Goal: Transaction & Acquisition: Book appointment/travel/reservation

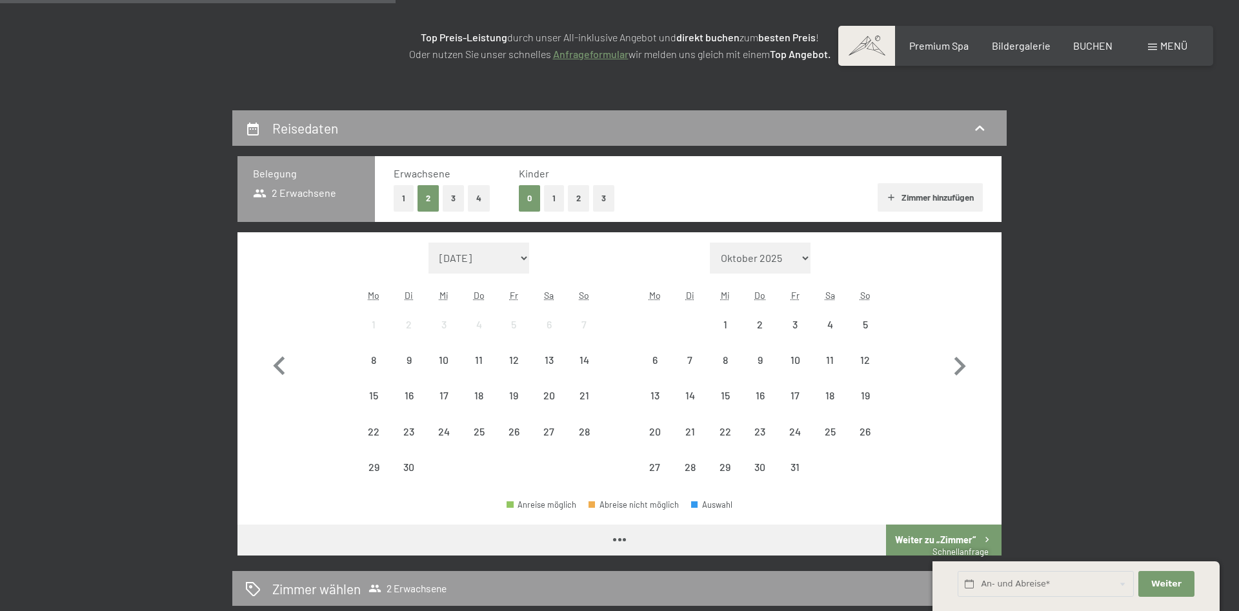
scroll to position [197, 0]
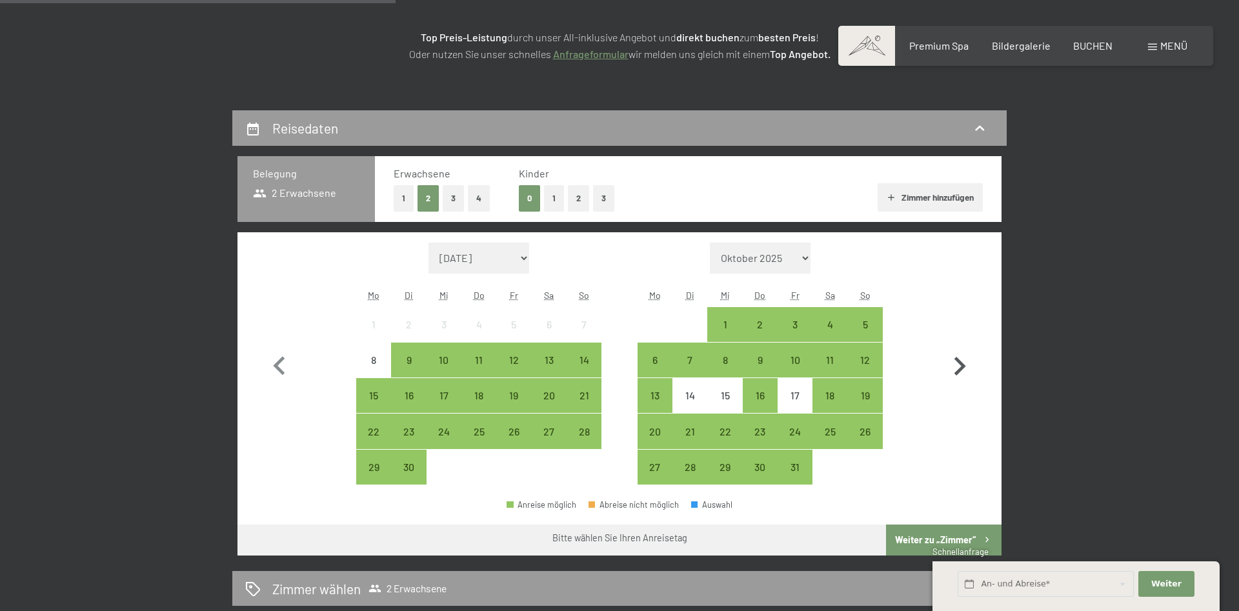
click at [962, 361] on icon "button" at bounding box center [959, 366] width 37 height 37
select select "[DATE]"
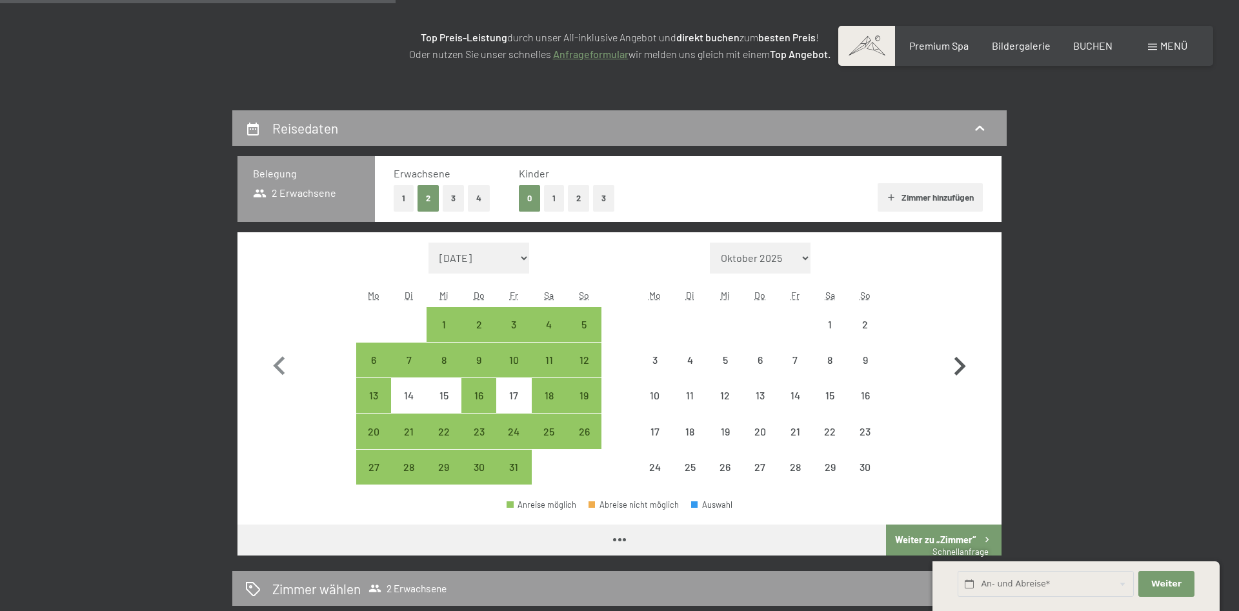
click at [962, 361] on icon "button" at bounding box center [959, 366] width 37 height 37
select select "[DATE]"
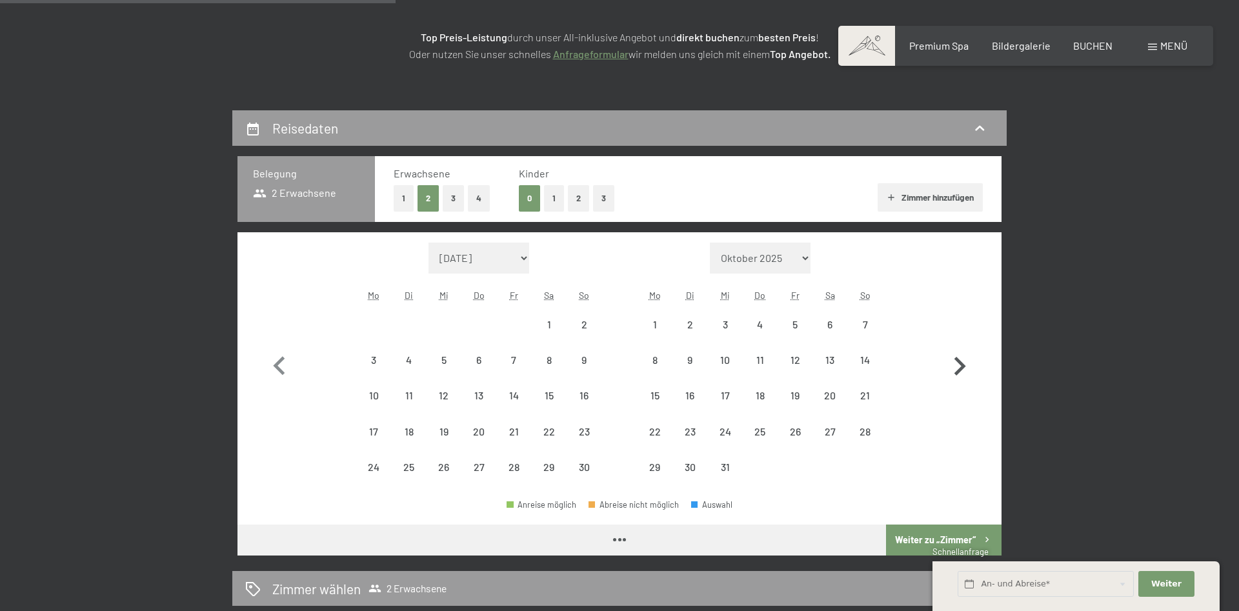
click at [962, 361] on icon "button" at bounding box center [959, 366] width 37 height 37
select select "[DATE]"
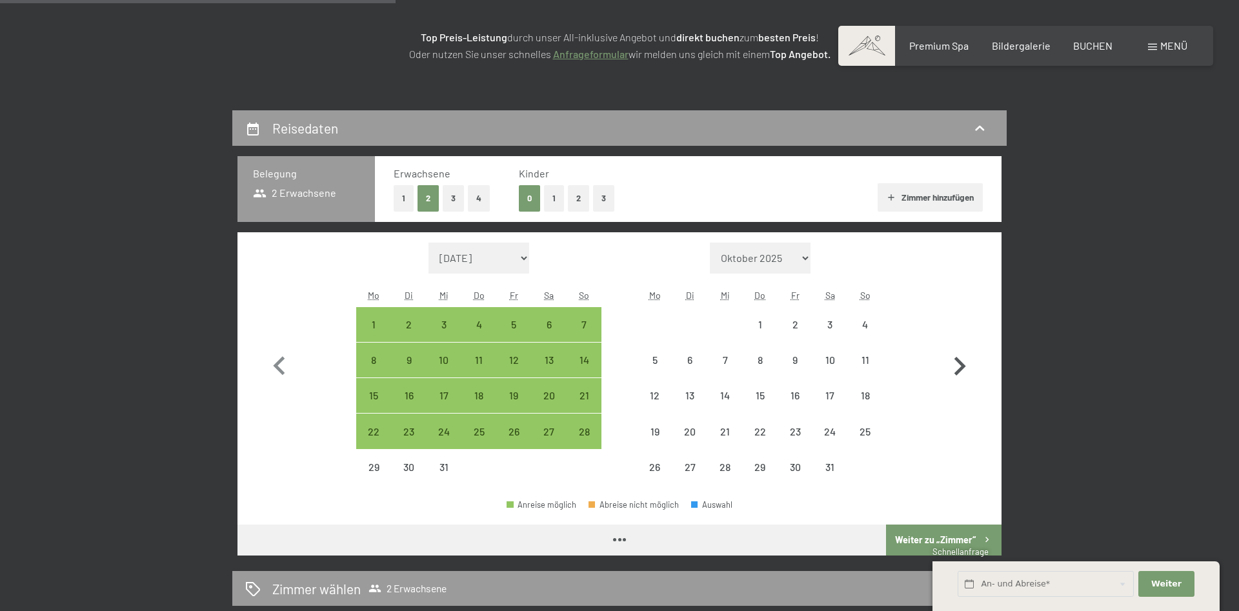
click at [962, 361] on icon "button" at bounding box center [959, 366] width 37 height 37
select select "[DATE]"
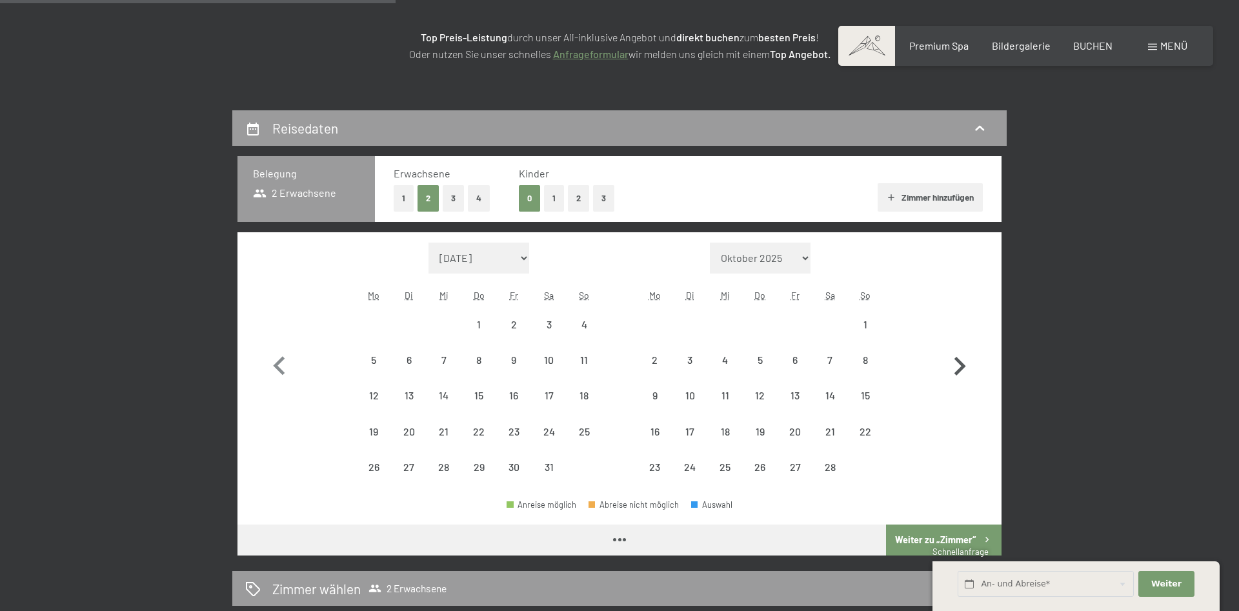
select select "[DATE]"
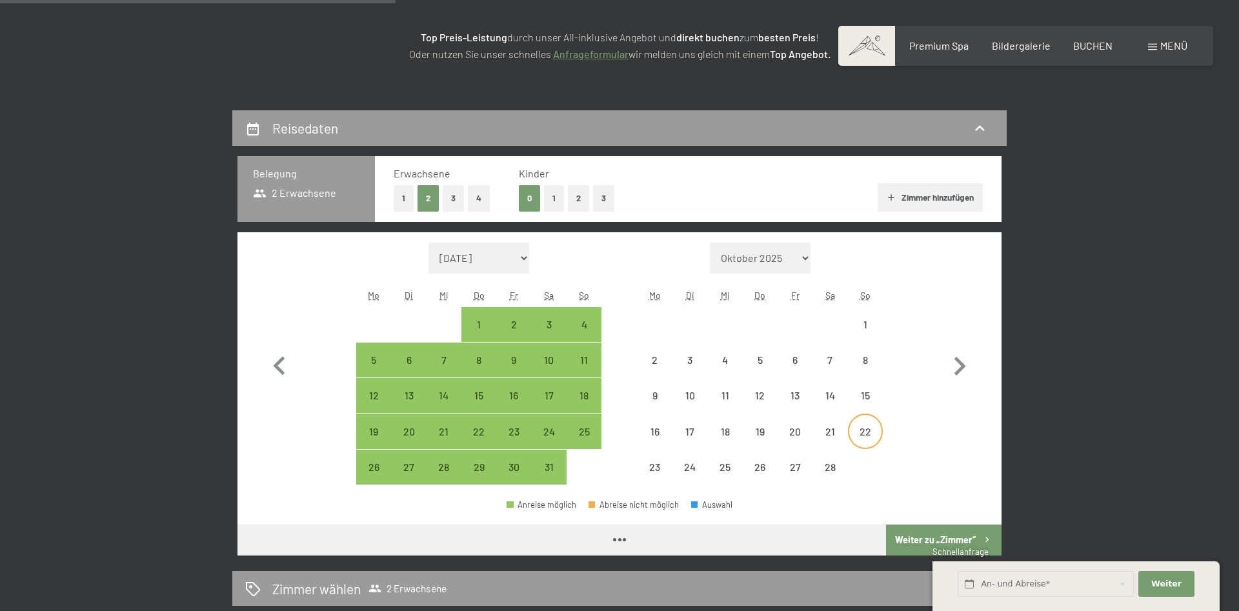
select select "[DATE]"
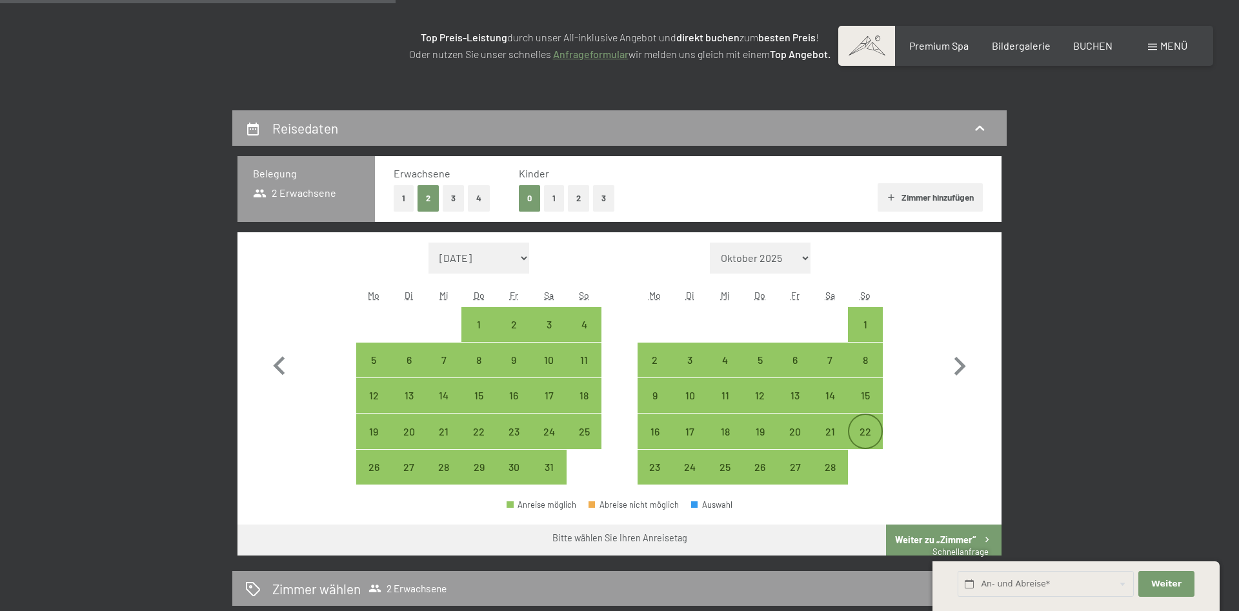
click at [860, 432] on div "22" at bounding box center [865, 442] width 32 height 32
select select "[DATE]"
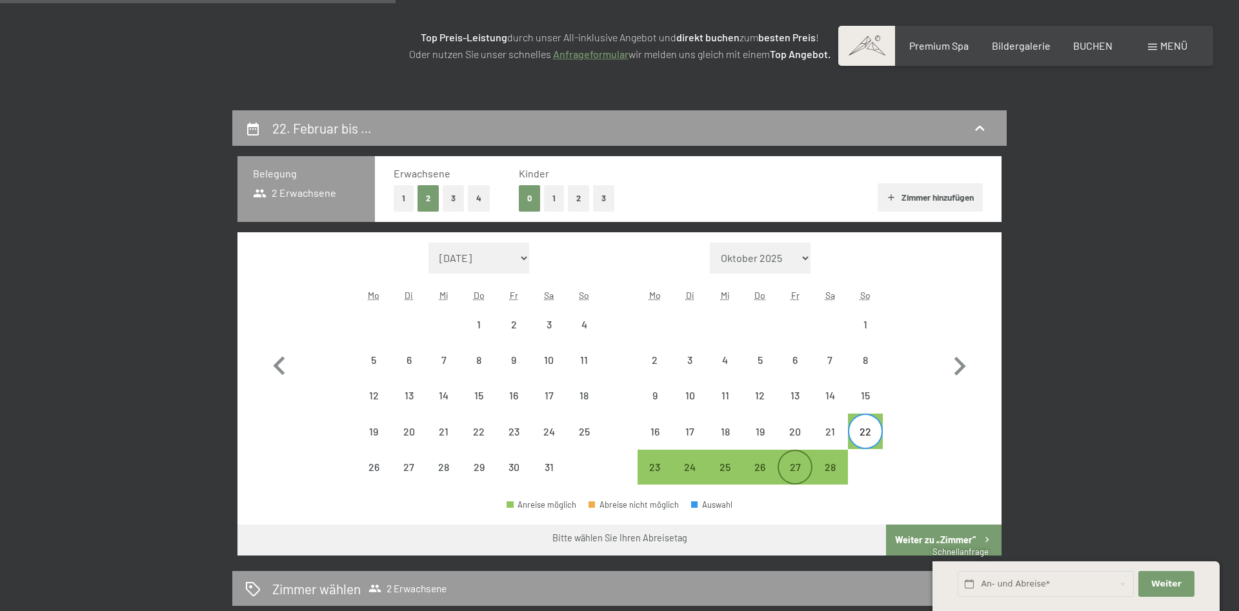
click at [790, 466] on div "27" at bounding box center [795, 478] width 32 height 32
select select "[DATE]"
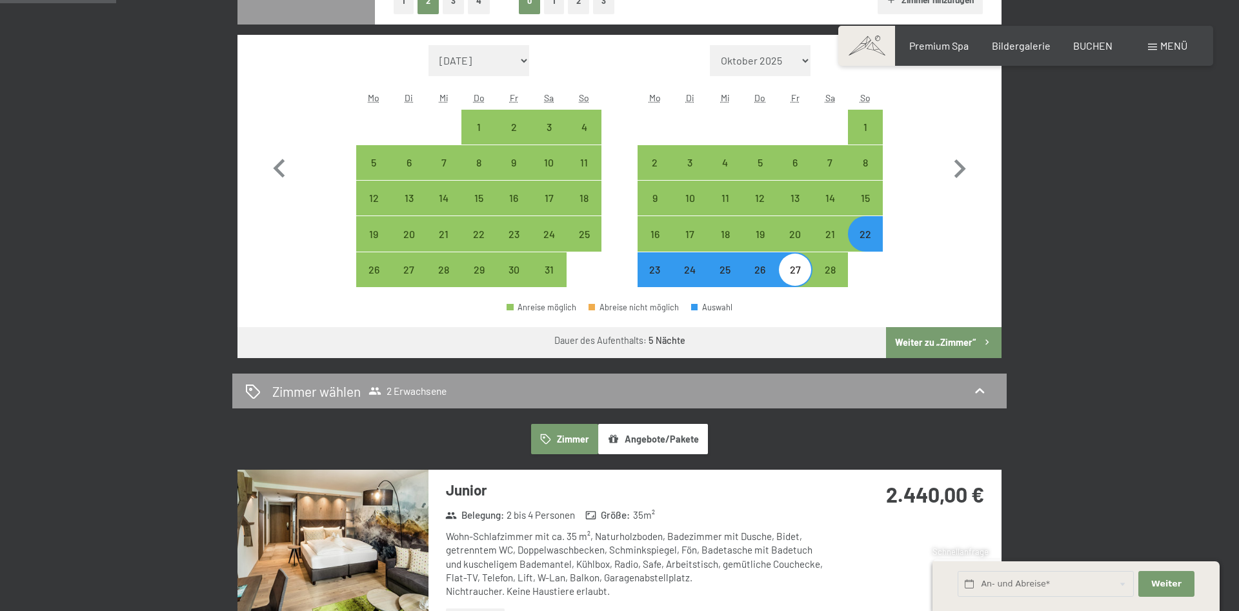
click at [915, 350] on button "Weiter zu „Zimmer“" at bounding box center [943, 342] width 115 height 31
select select "[DATE]"
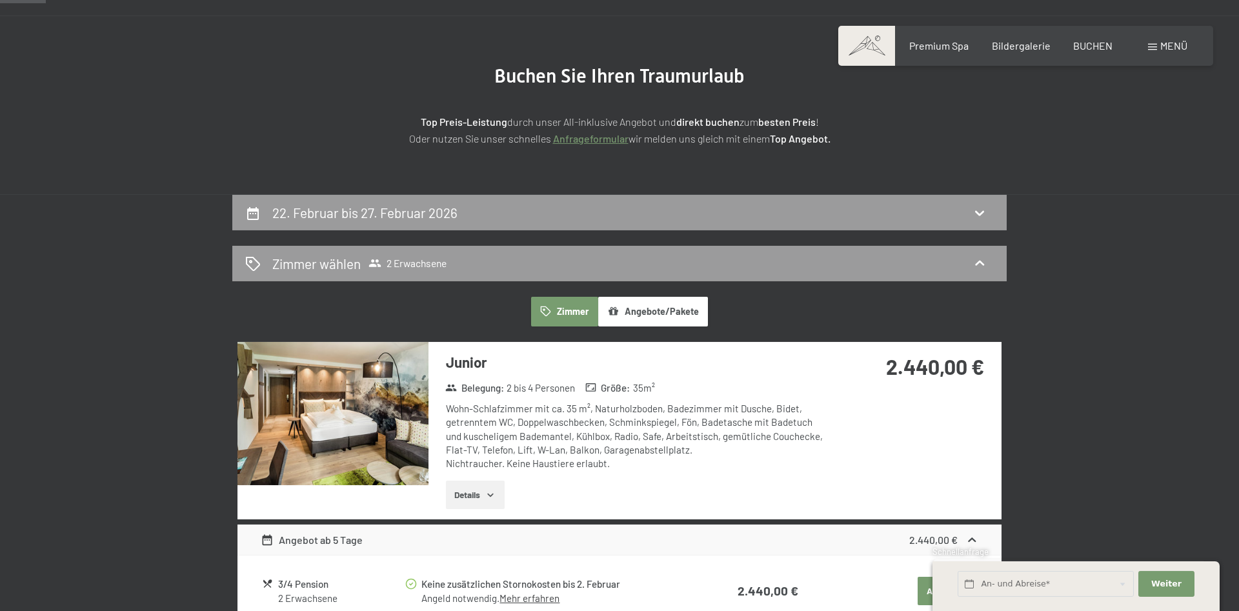
scroll to position [110, 0]
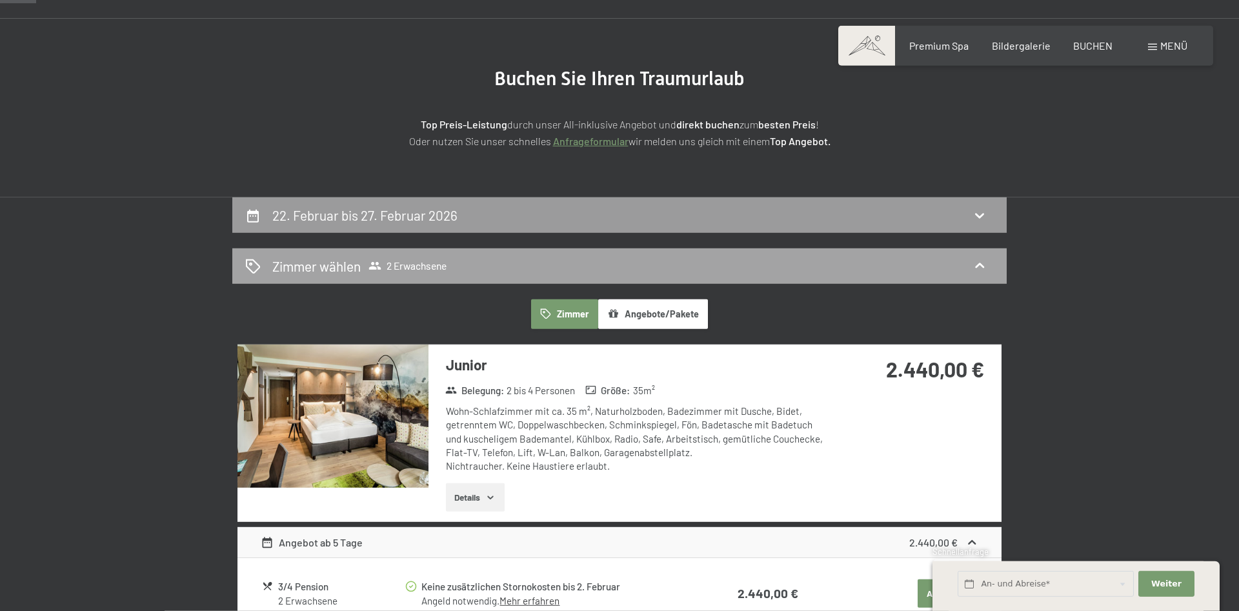
click at [460, 261] on div "Zimmer wählen 2 Erwachsene" at bounding box center [619, 266] width 748 height 19
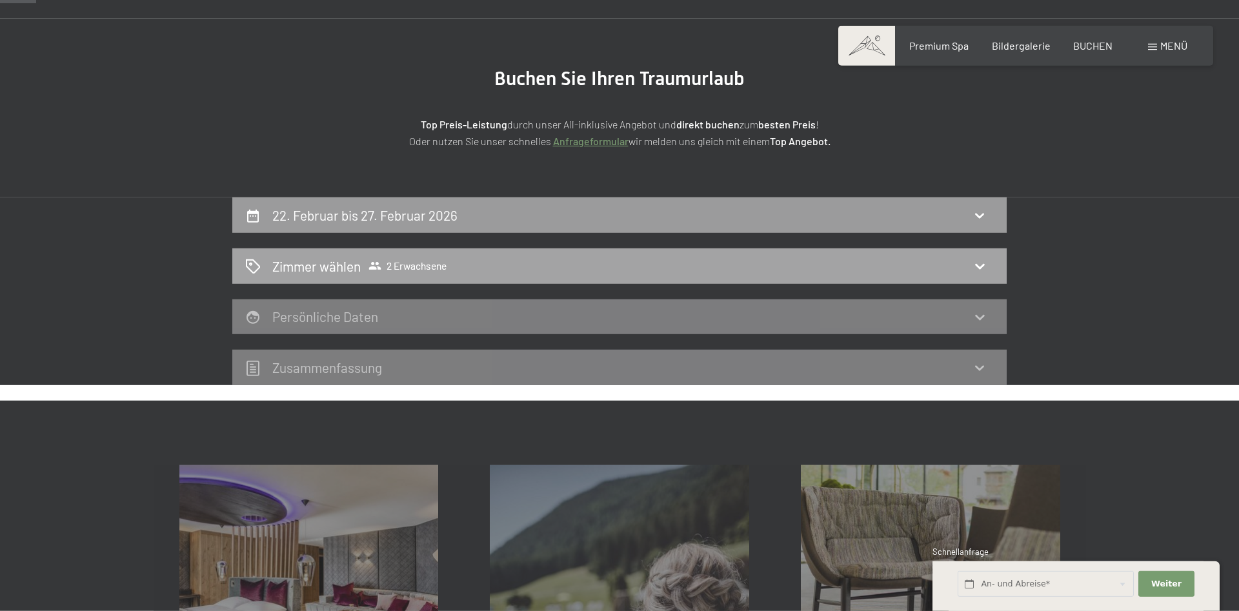
click at [597, 266] on div "Zimmer wählen 2 Erwachsene" at bounding box center [619, 266] width 748 height 19
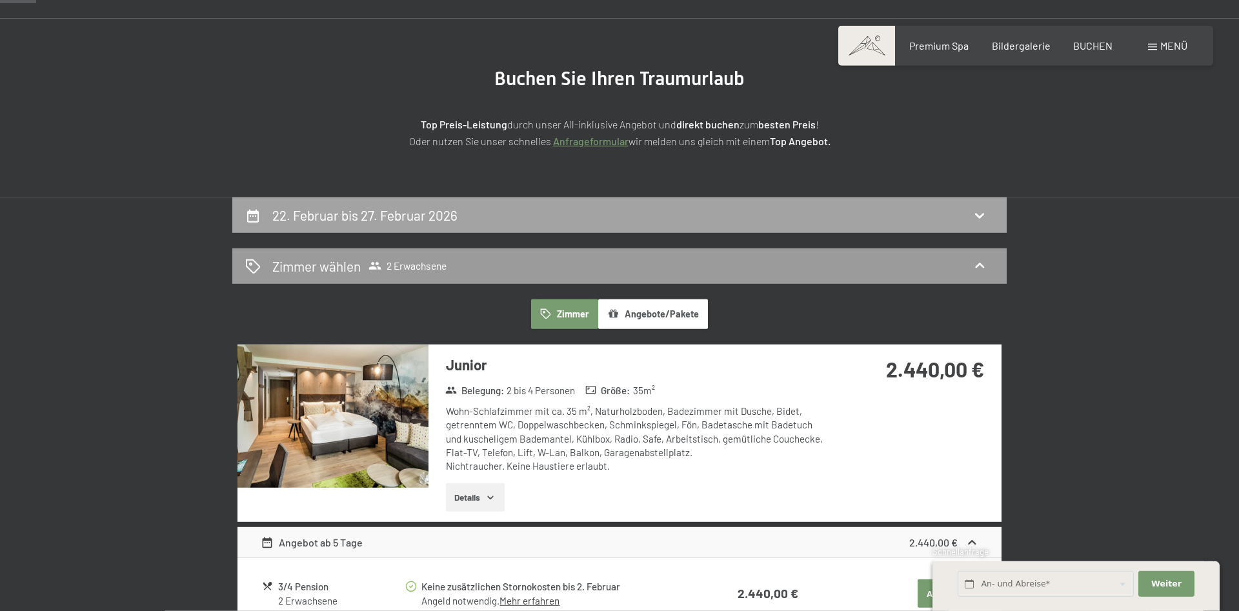
click at [456, 214] on h2 "22. Februar bis 27. Februar 2026" at bounding box center [364, 215] width 185 height 16
select select "[DATE]"
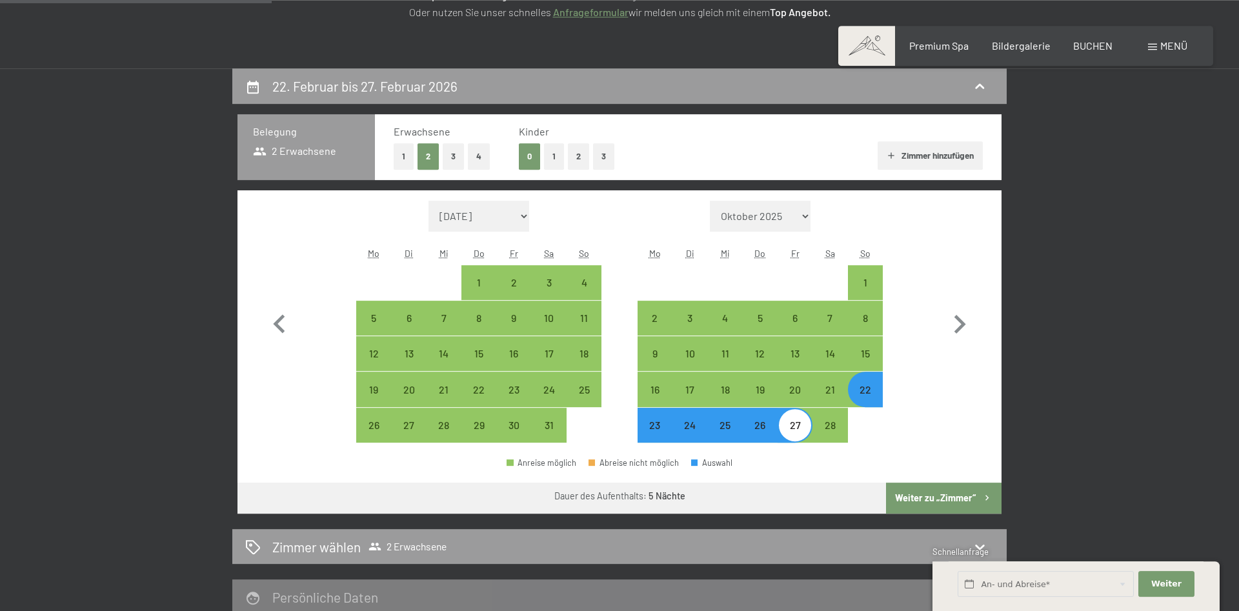
scroll to position [176, 0]
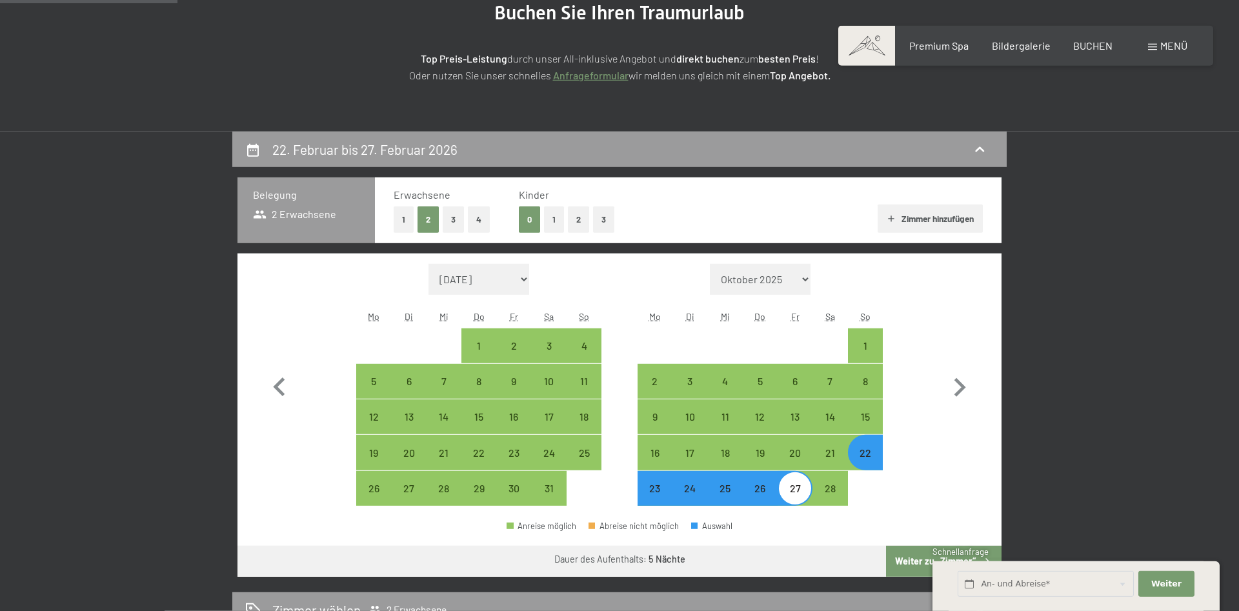
click at [579, 217] on button "2" at bounding box center [578, 219] width 21 height 26
select select "[DATE]"
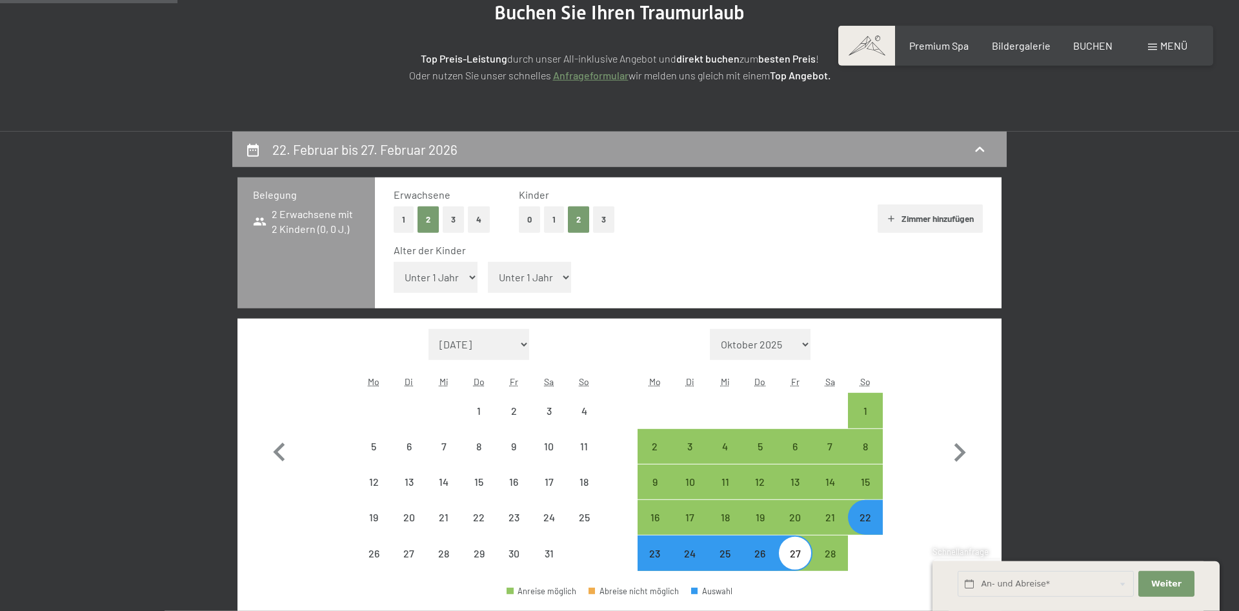
select select "[DATE]"
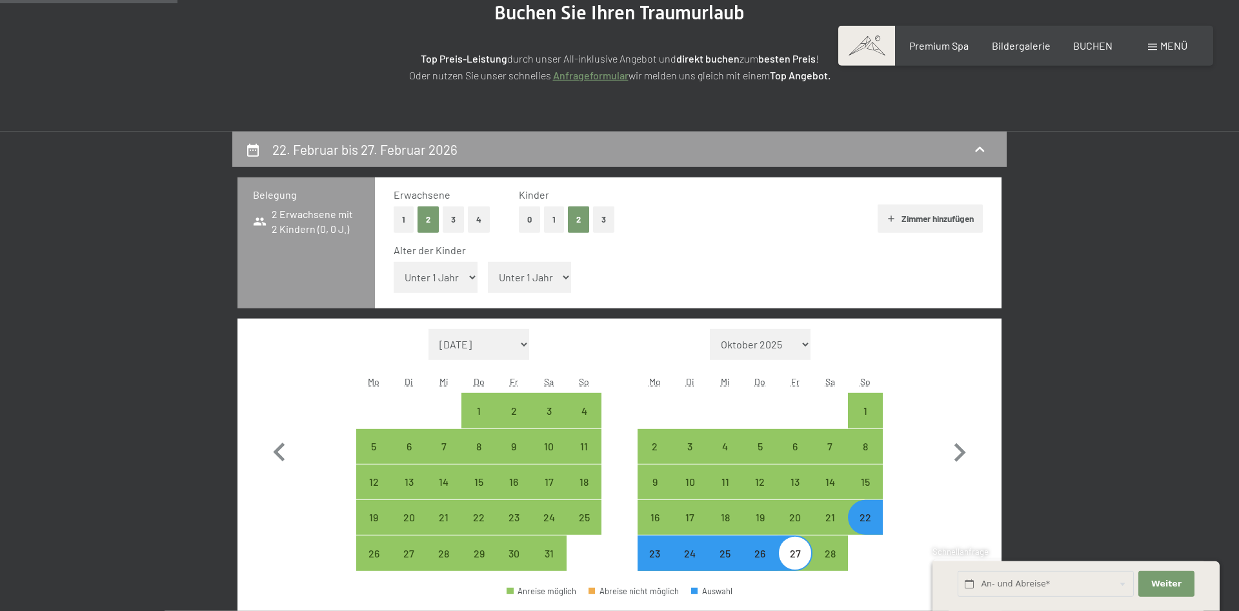
click at [455, 275] on select "Unter 1 Jahr 1 Jahr 2 Jahre 3 Jahre 4 Jahre 5 Jahre 6 Jahre 7 Jahre 8 Jahre 9 J…" at bounding box center [436, 277] width 84 height 31
select select "9"
click option "9 Jahre" at bounding box center [0, 0] width 0 height 0
select select "[DATE]"
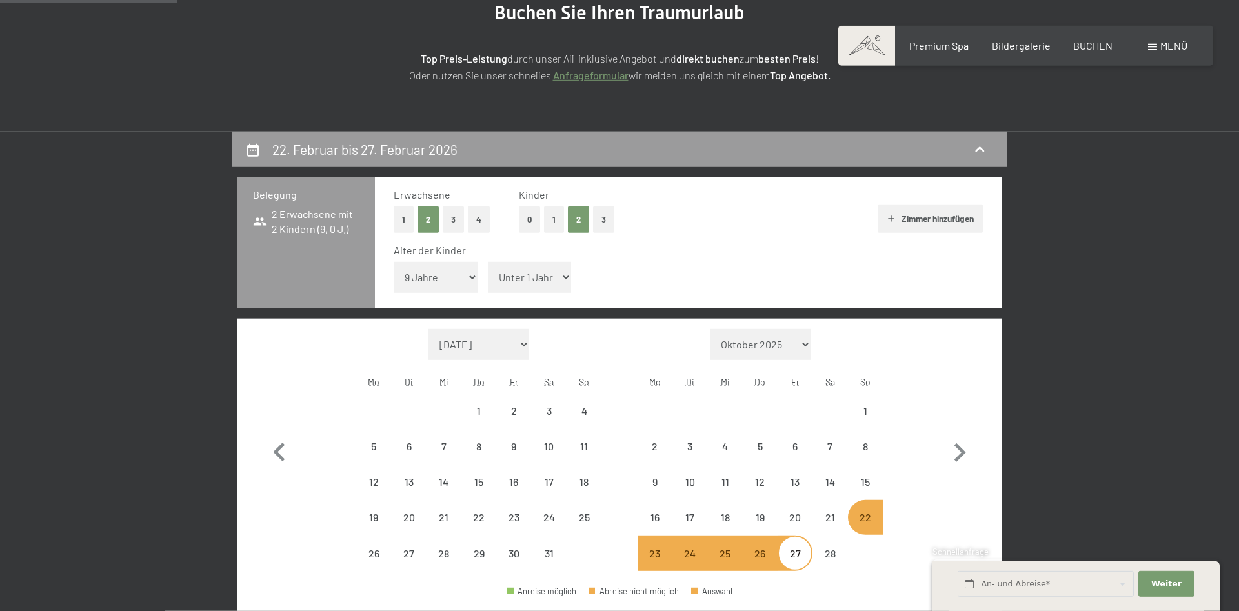
click at [488, 262] on select "Unter 1 Jahr 1 Jahr 2 Jahre 3 Jahre 4 Jahre 5 Jahre 6 Jahre 7 Jahre 8 Jahre 9 J…" at bounding box center [530, 277] width 84 height 31
select select "[DATE]"
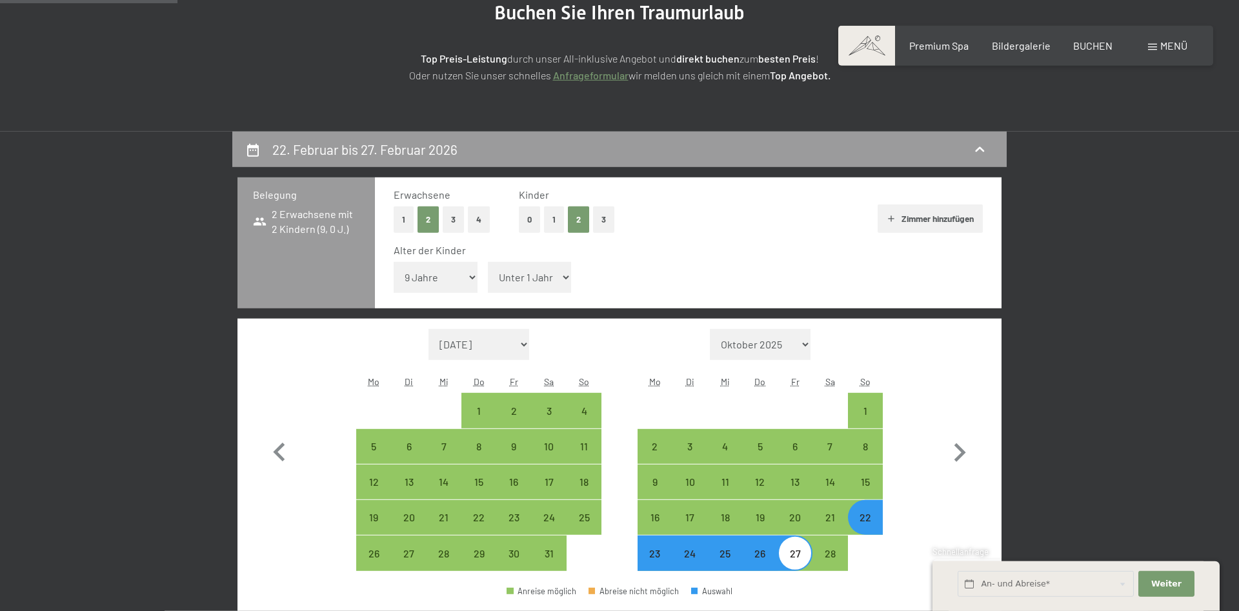
select select "13"
click option "13 Jahre" at bounding box center [0, 0] width 0 height 0
select select "[DATE]"
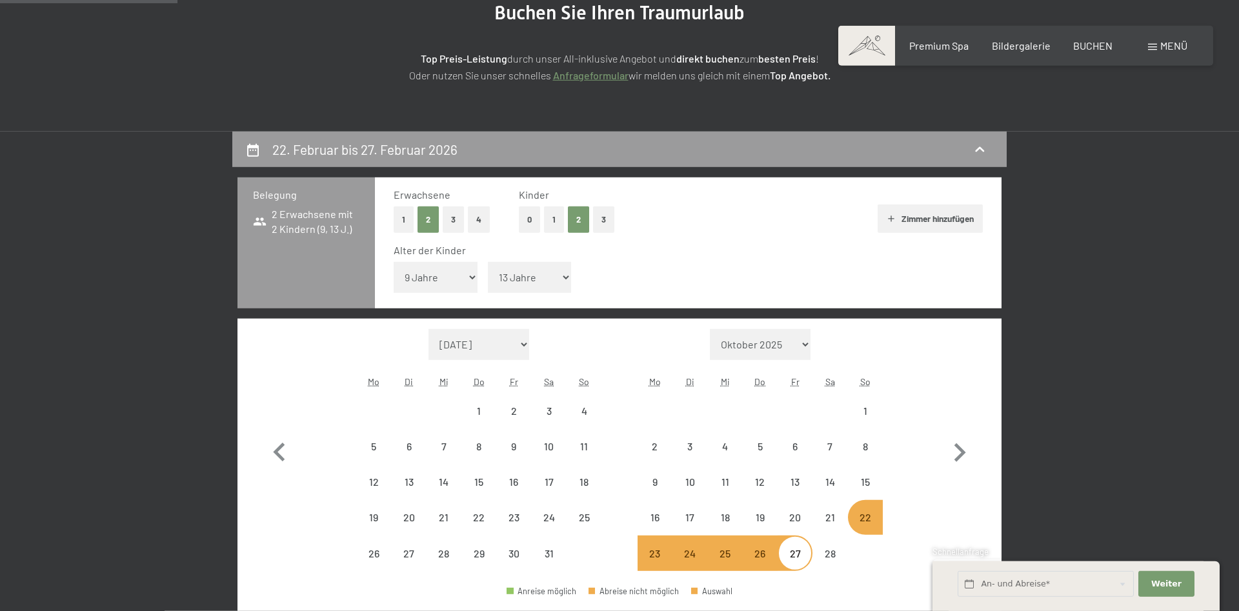
select select "[DATE]"
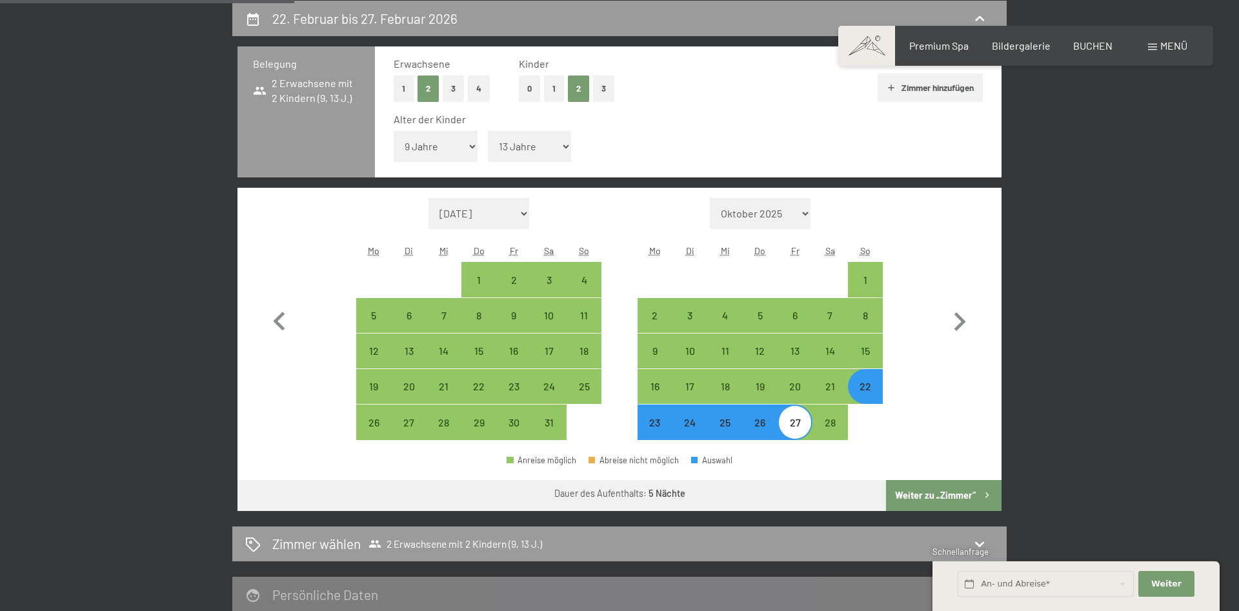
scroll to position [308, 0]
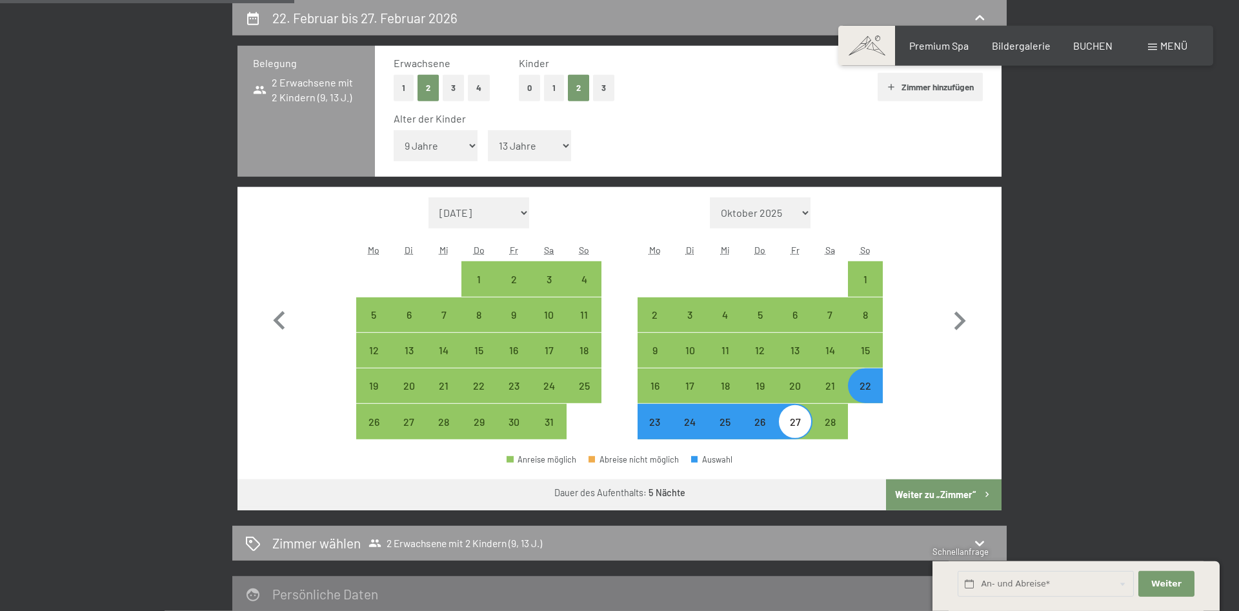
click at [948, 491] on button "Weiter zu „Zimmer“" at bounding box center [943, 494] width 115 height 31
select select "[DATE]"
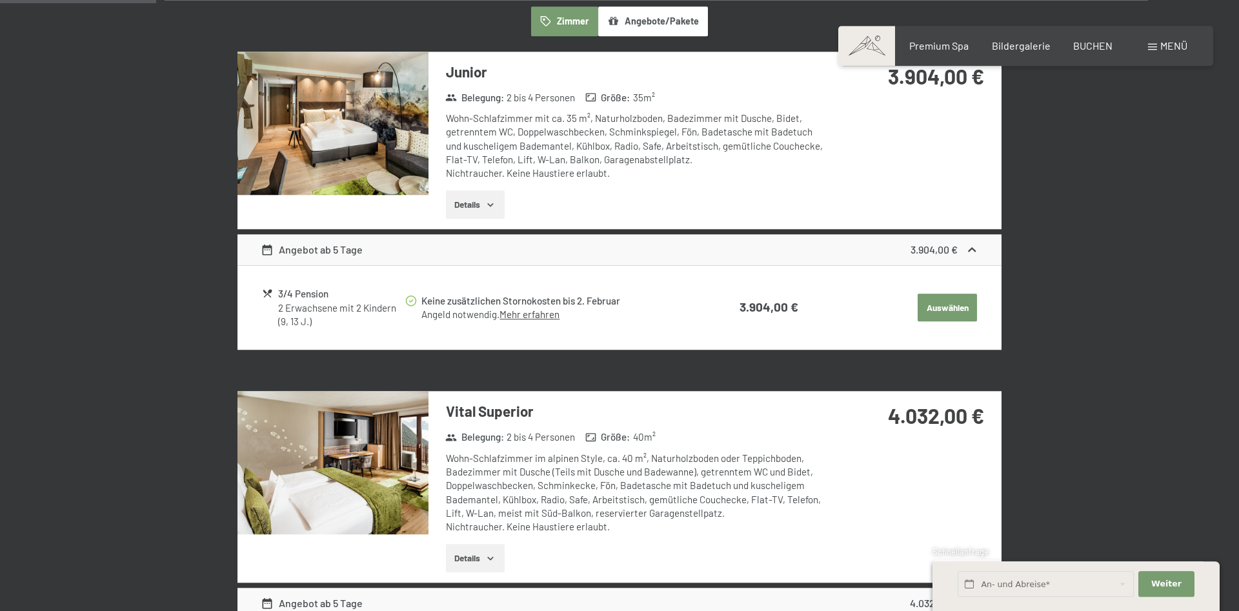
scroll to position [374, 0]
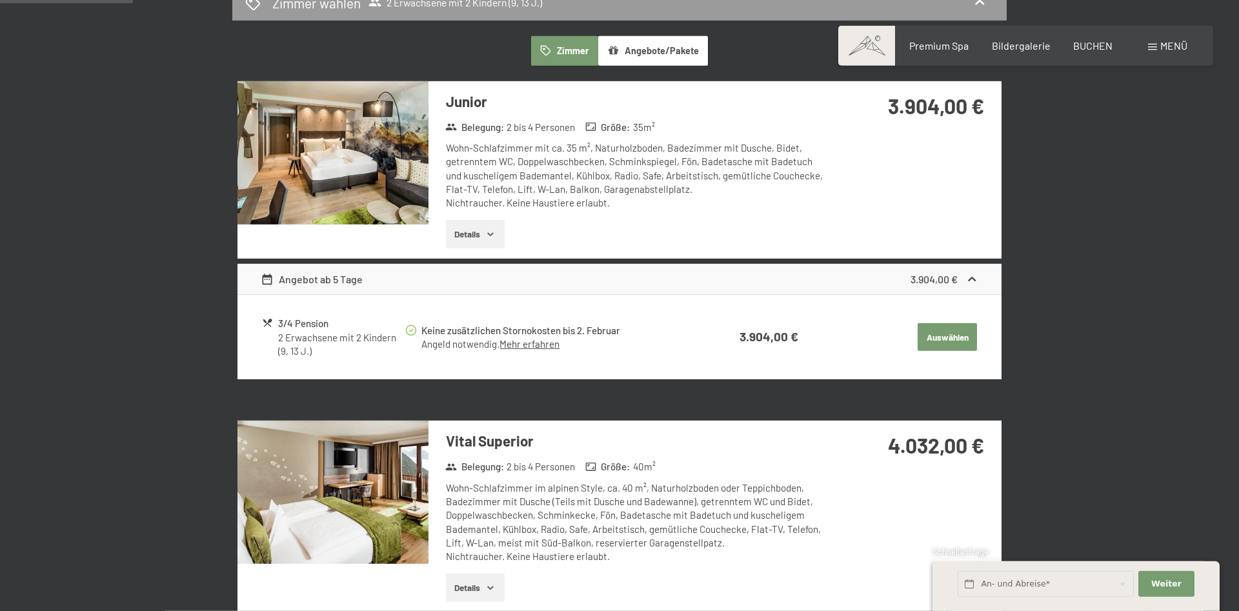
click at [328, 281] on div "Angebot ab 5 Tage" at bounding box center [312, 279] width 103 height 15
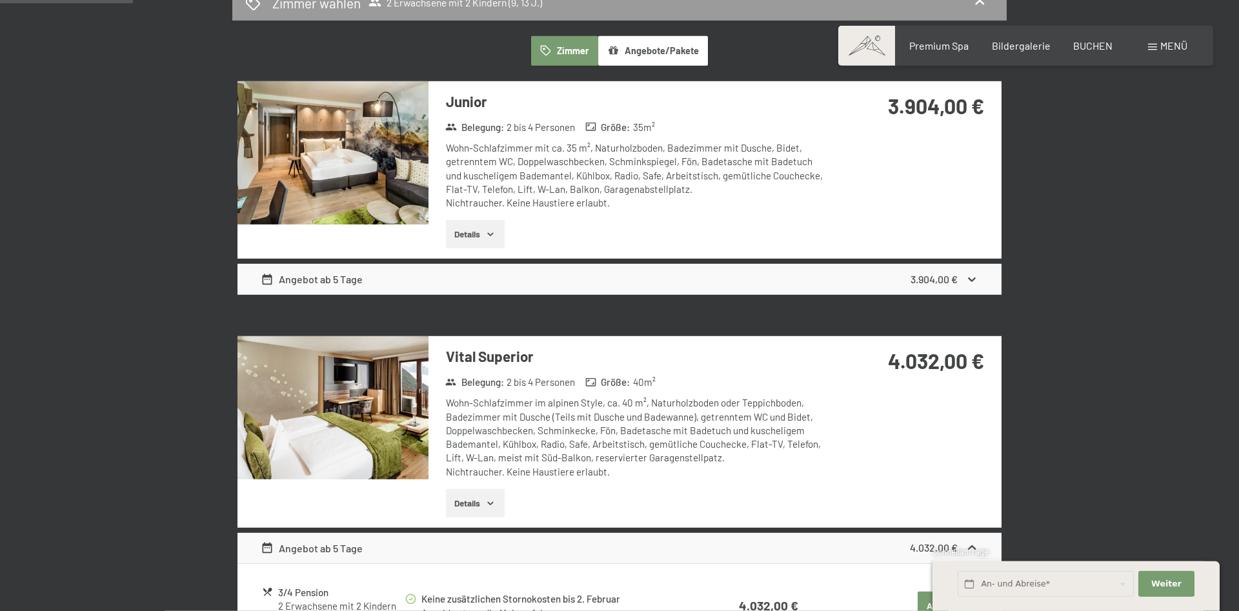
click at [328, 281] on div "Angebot ab 5 Tage" at bounding box center [312, 279] width 103 height 15
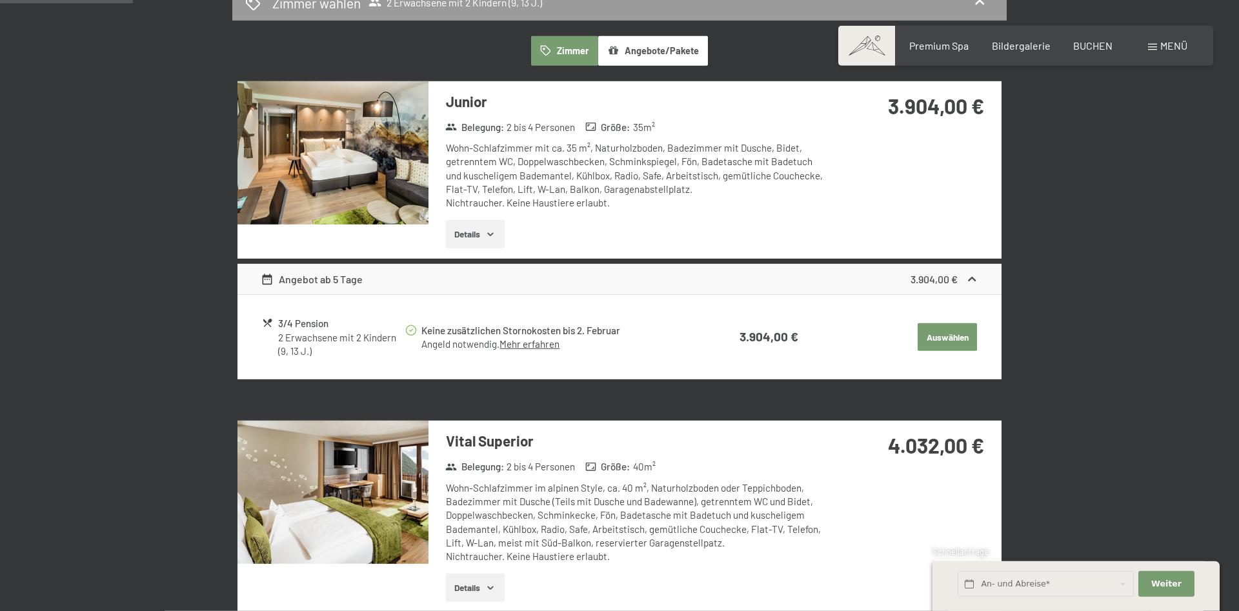
click at [965, 279] on div "3.904,00 €" at bounding box center [944, 279] width 68 height 15
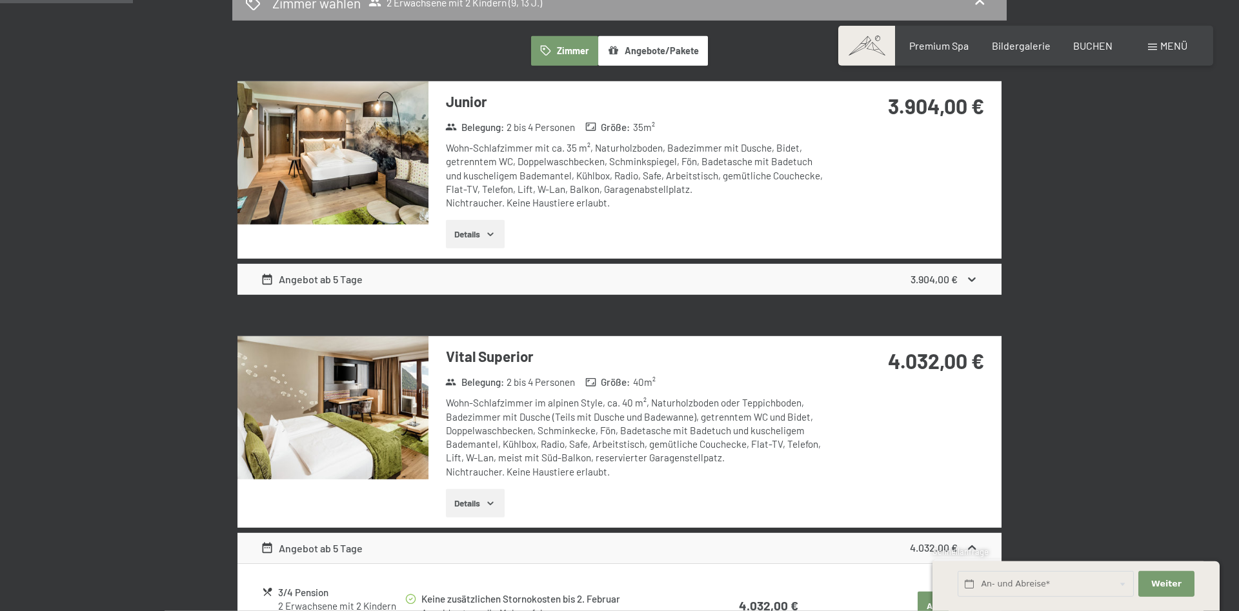
click at [965, 279] on icon at bounding box center [972, 280] width 14 height 14
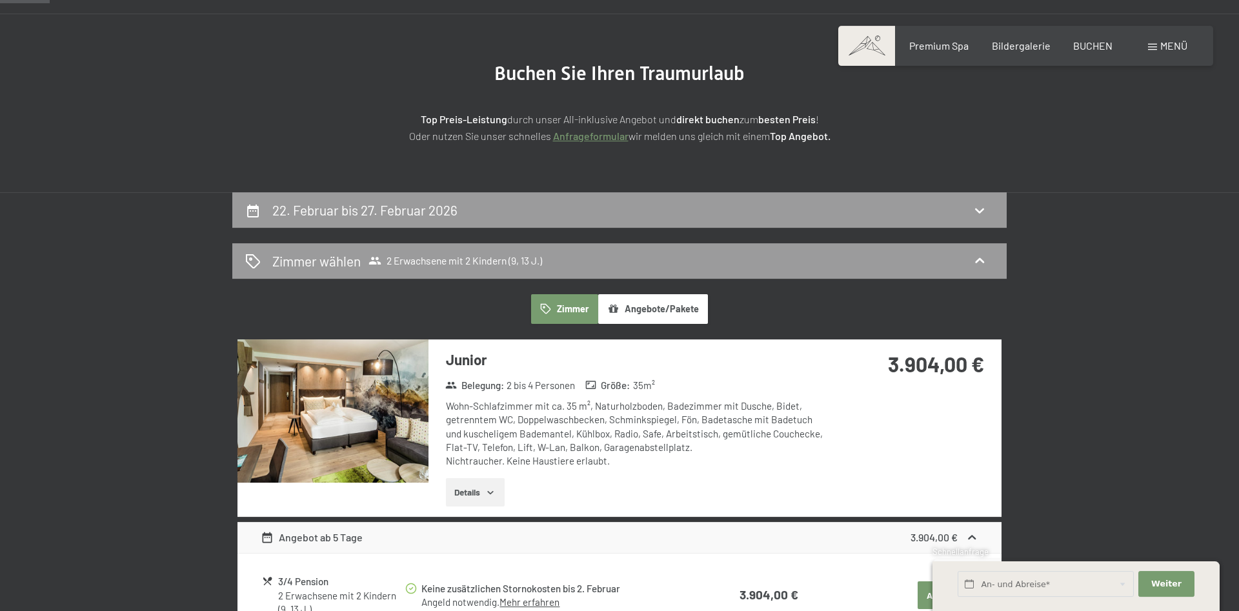
scroll to position [110, 0]
